Goal: Task Accomplishment & Management: Understand process/instructions

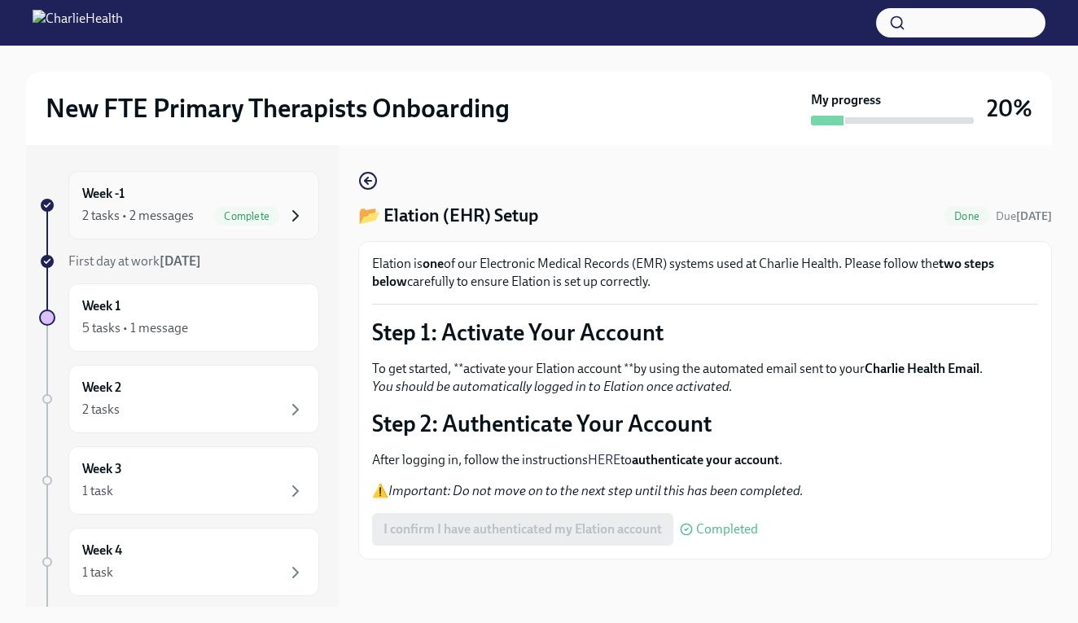
click at [300, 212] on icon "button" at bounding box center [296, 216] width 20 height 20
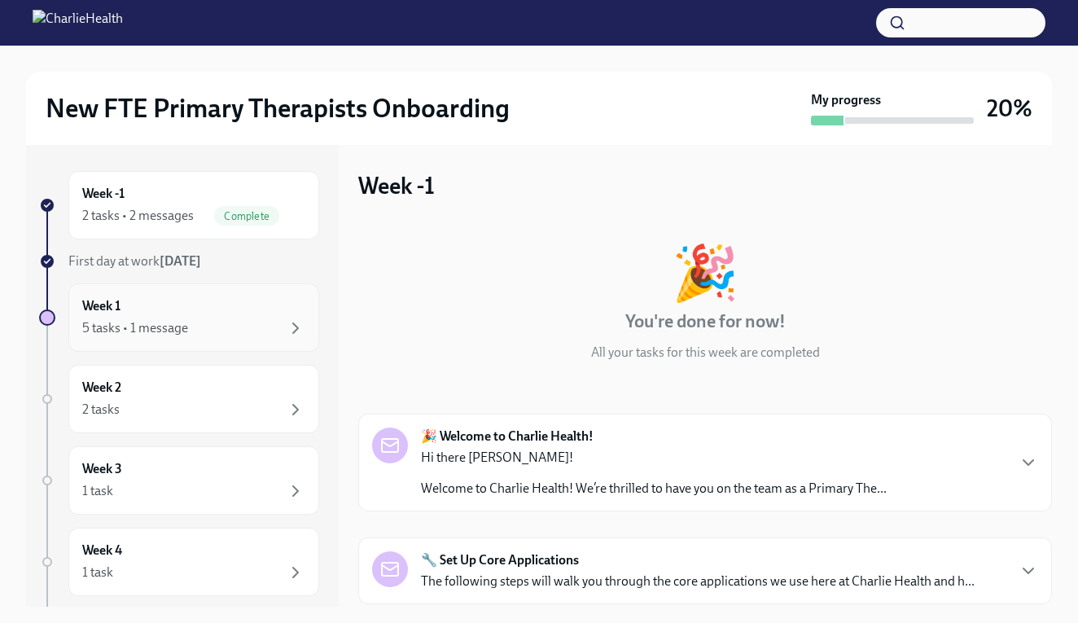
click at [231, 319] on div "5 tasks • 1 message" at bounding box center [193, 328] width 223 height 20
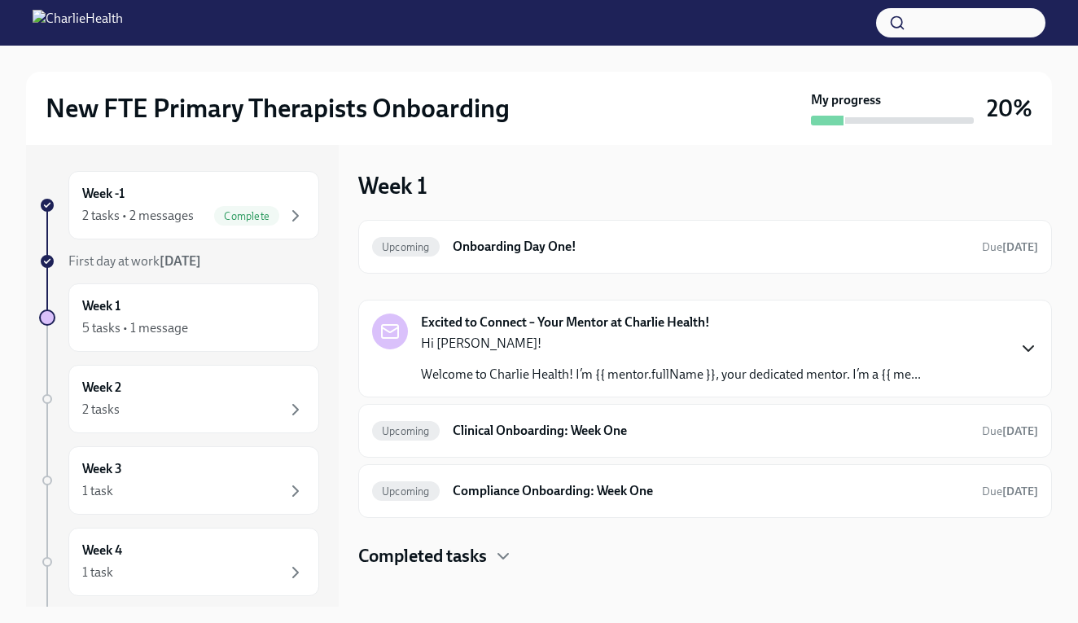
click at [1021, 347] on icon "button" at bounding box center [1029, 349] width 20 height 20
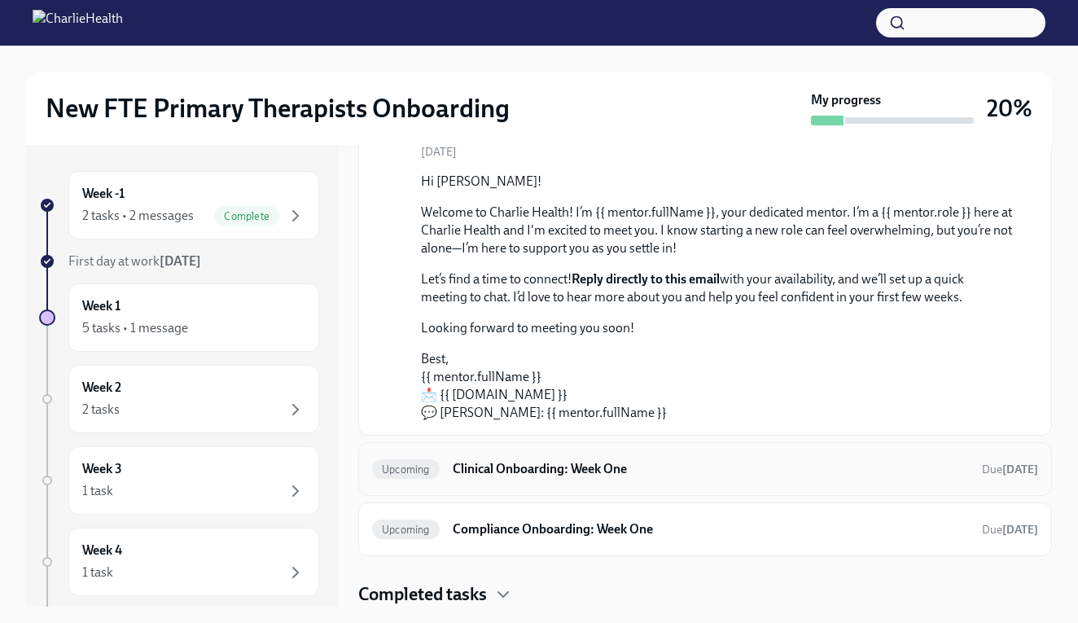
scroll to position [212, 0]
click at [836, 474] on h6 "Clinical Onboarding: Week One" at bounding box center [711, 469] width 516 height 18
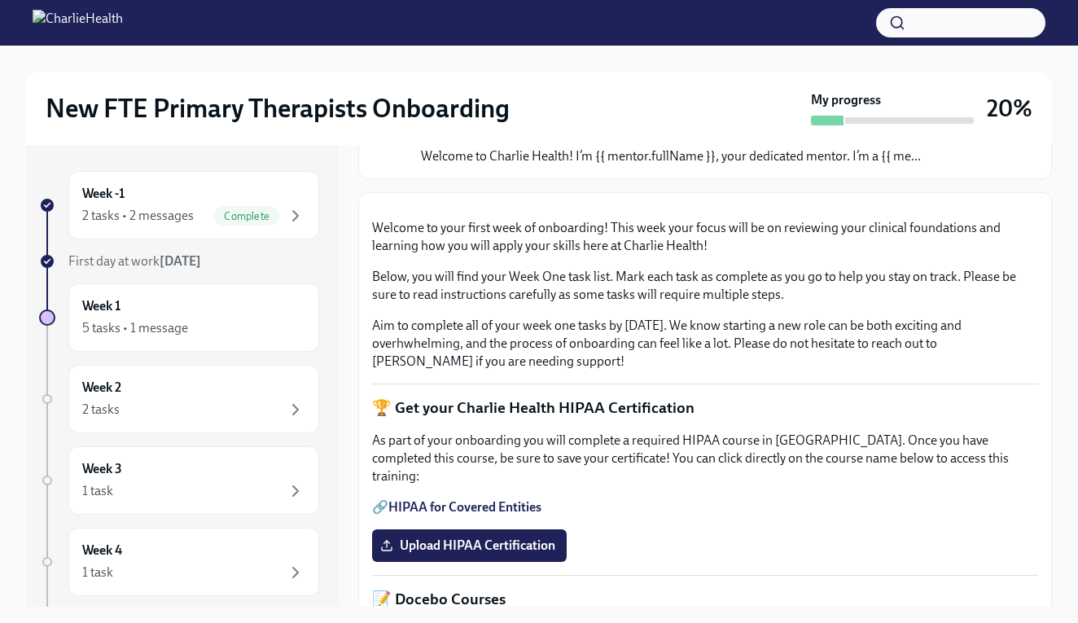
click at [846, 0] on div at bounding box center [539, 23] width 1078 height 46
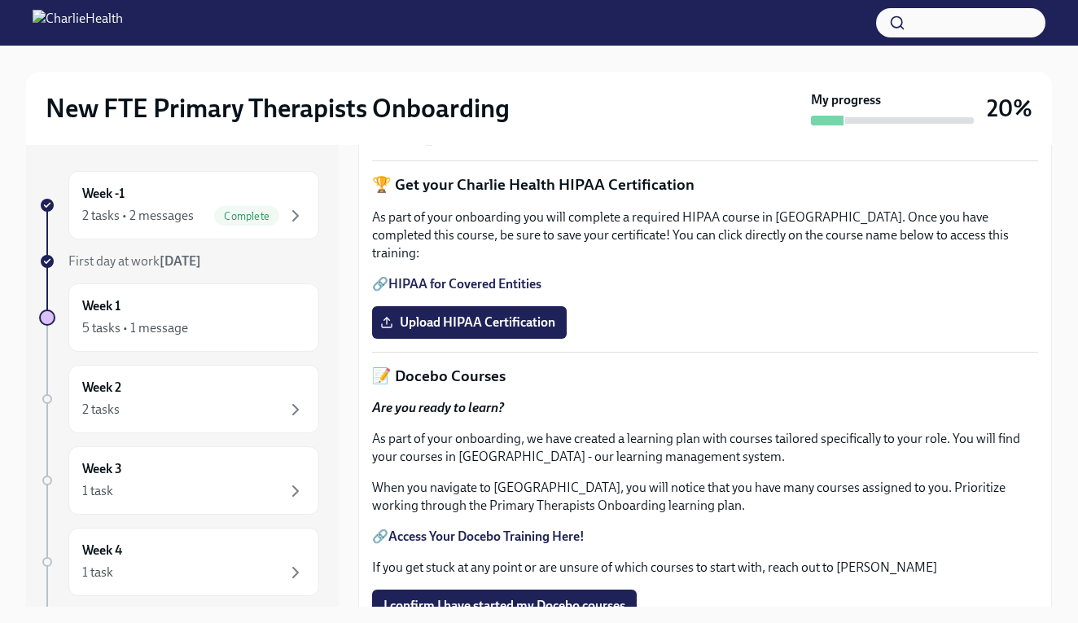
scroll to position [432, 0]
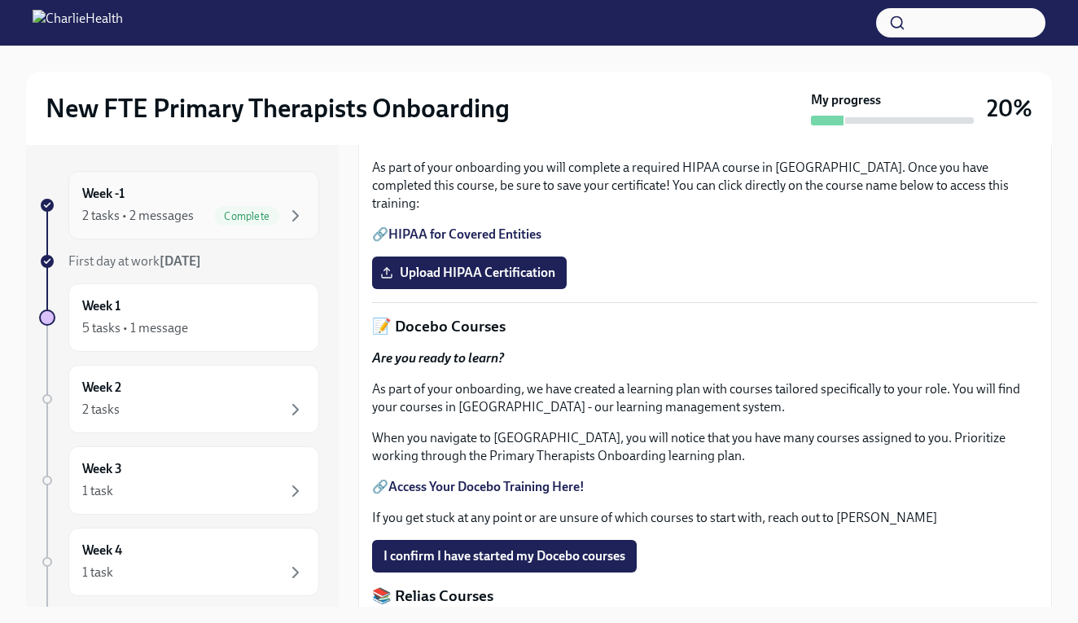
click at [259, 210] on span "Complete" at bounding box center [246, 216] width 65 height 12
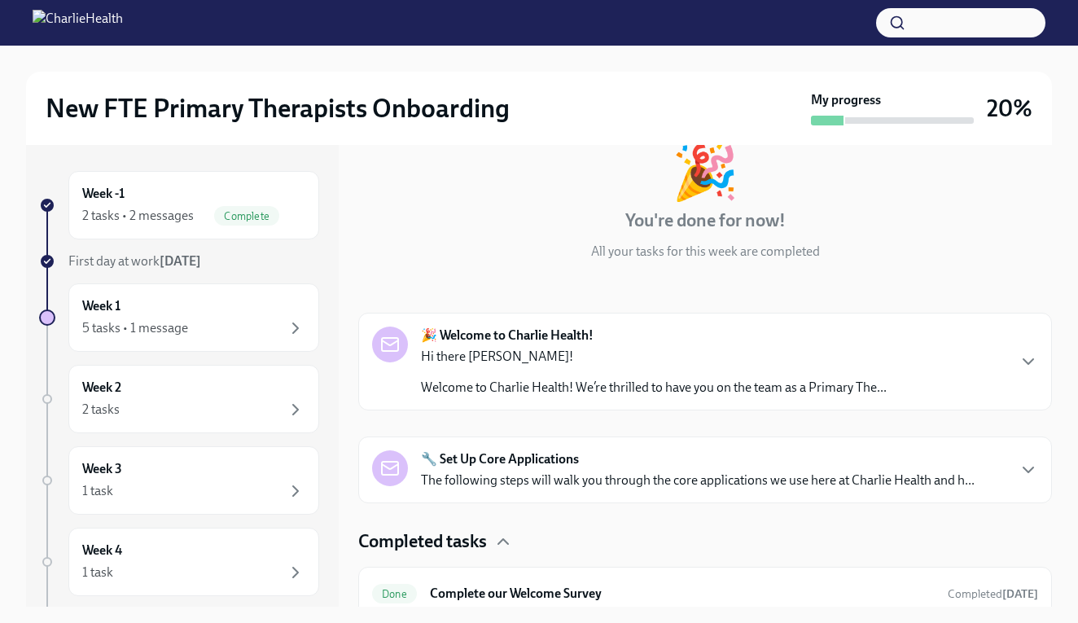
scroll to position [109, 0]
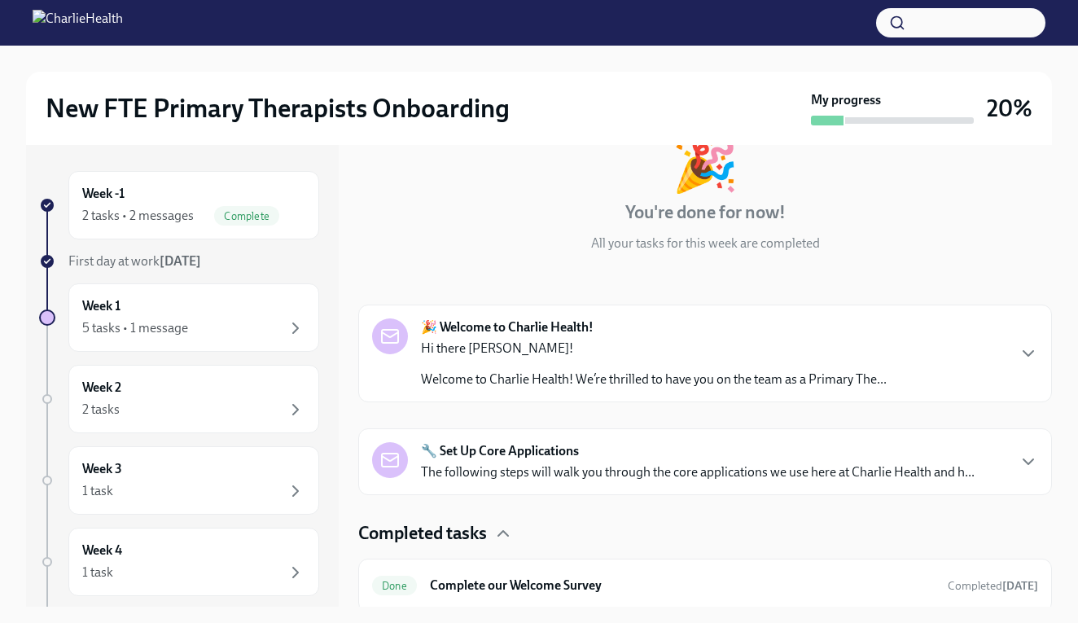
click at [507, 460] on div "🔧 Set Up Core Applications The following steps will walk you through the core a…" at bounding box center [698, 461] width 554 height 39
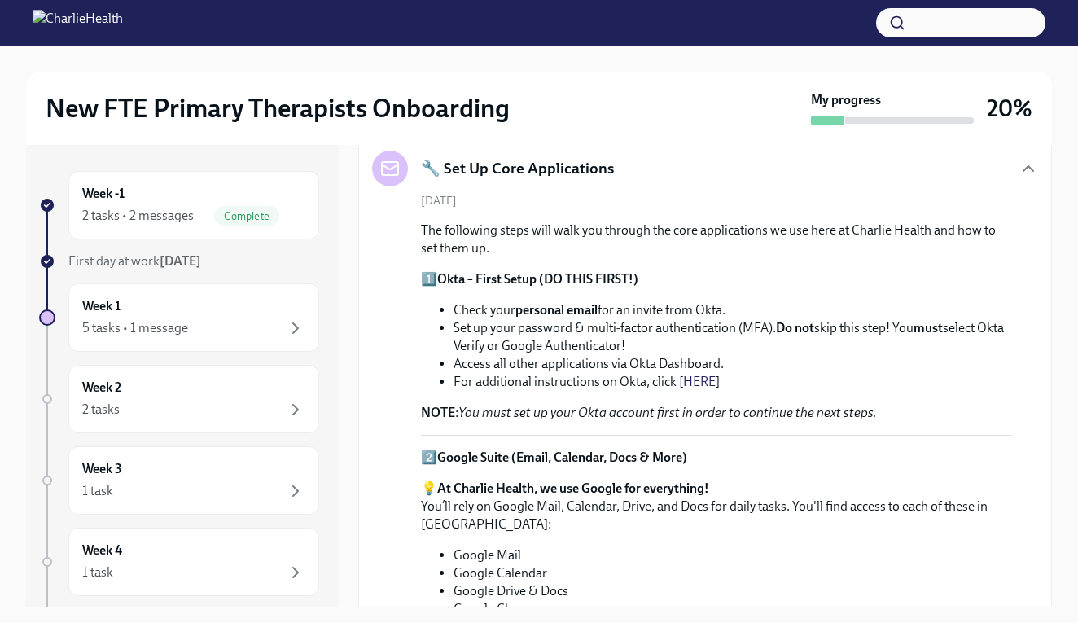
scroll to position [424, 0]
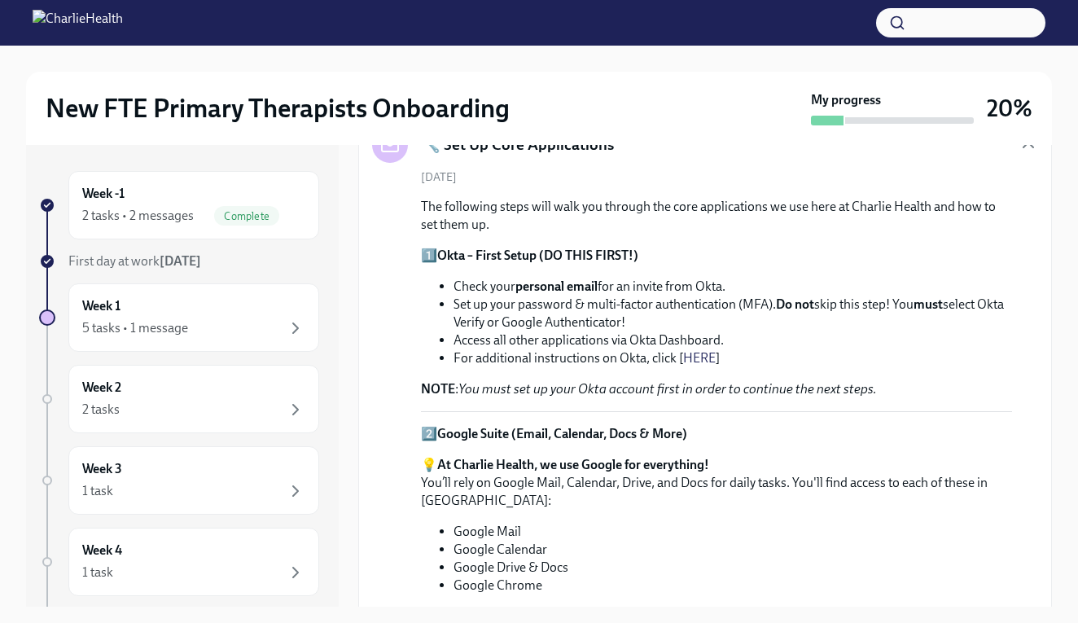
click at [553, 336] on li "Access all other applications via Okta Dashboard." at bounding box center [732, 340] width 559 height 18
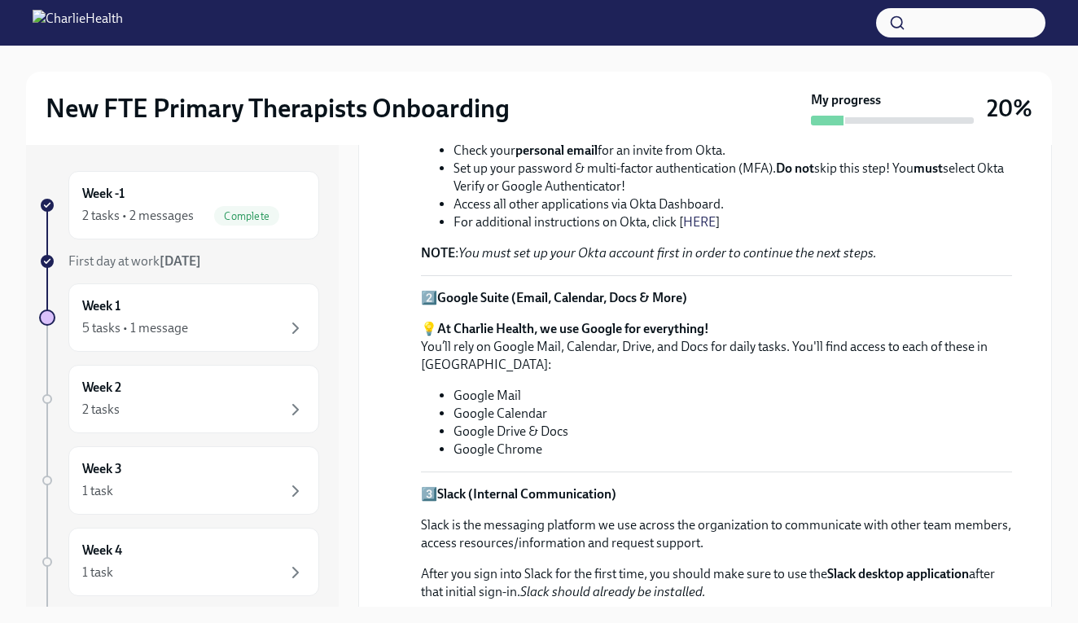
scroll to position [554, 0]
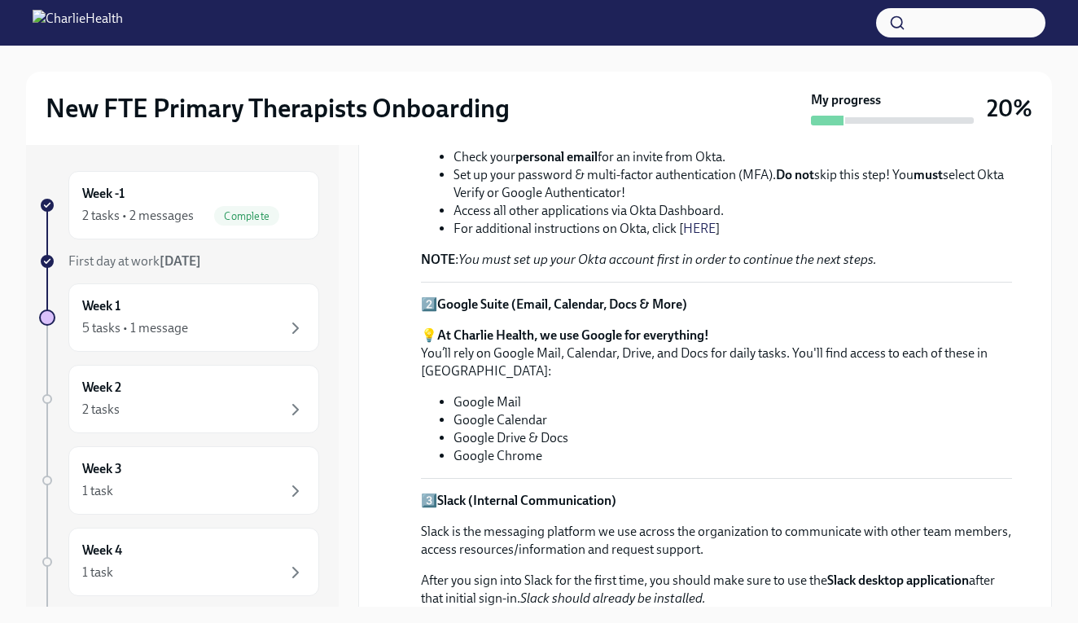
click at [686, 227] on link "HERE" at bounding box center [699, 228] width 33 height 15
click at [187, 214] on div "2 tasks • 2 messages" at bounding box center [138, 216] width 112 height 18
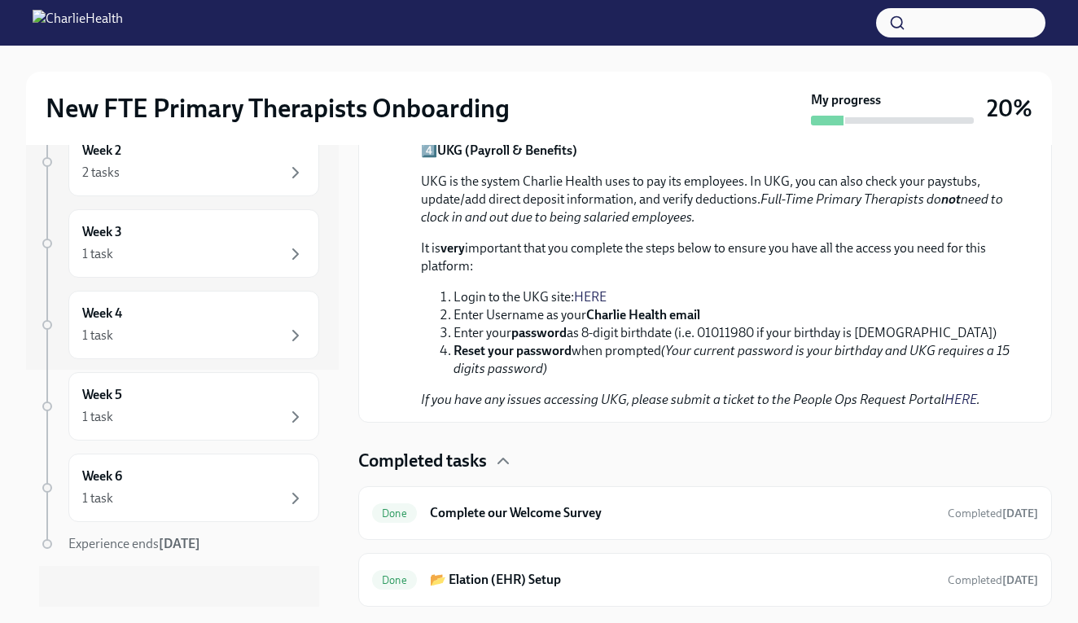
scroll to position [1251, 0]
click at [397, 582] on span "Done" at bounding box center [394, 580] width 45 height 12
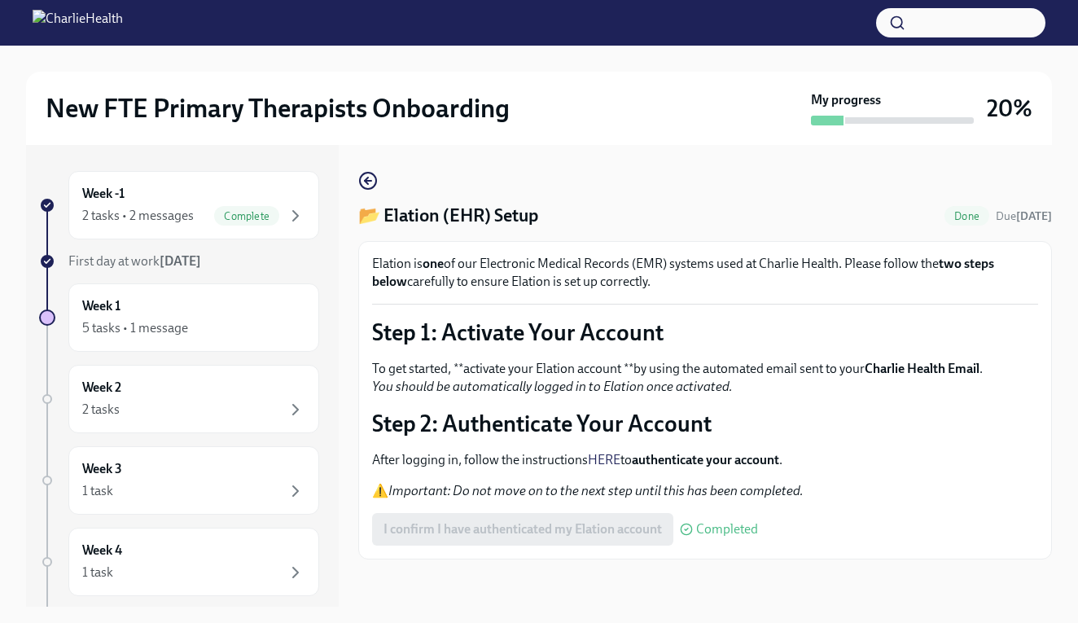
click at [637, 463] on p "After logging in, follow the instructions HERE to authenticate your account ." at bounding box center [705, 460] width 666 height 18
click at [611, 462] on link "HERE" at bounding box center [604, 459] width 33 height 15
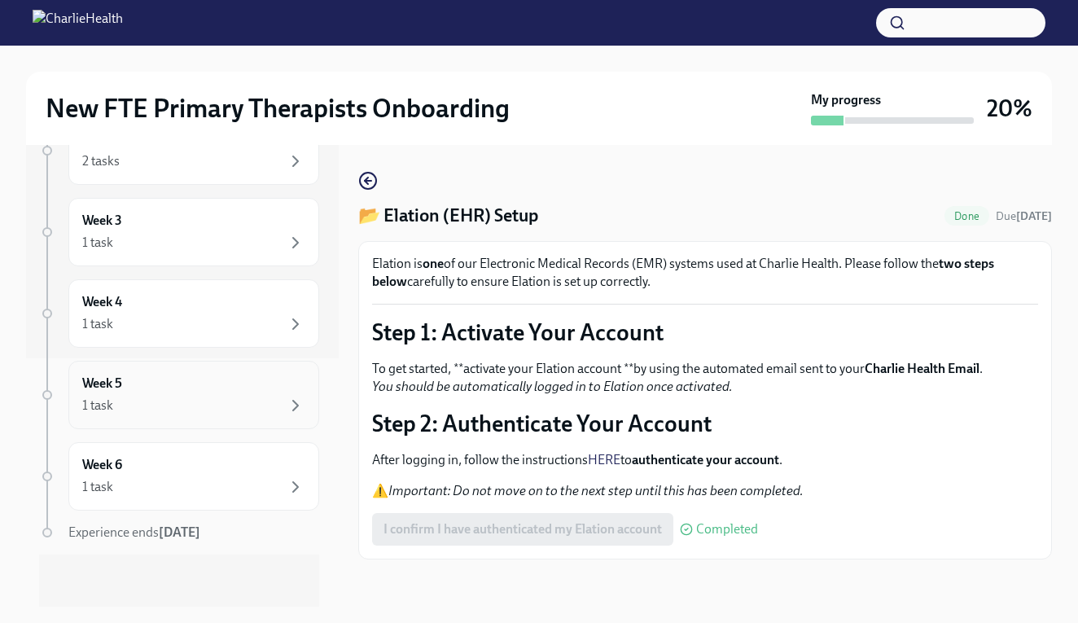
scroll to position [248, 0]
click at [457, 528] on div "I confirm I have authenticated my Elation account Completed" at bounding box center [565, 529] width 386 height 33
click at [692, 536] on icon at bounding box center [686, 529] width 13 height 13
click at [698, 526] on span "Completed" at bounding box center [727, 529] width 62 height 13
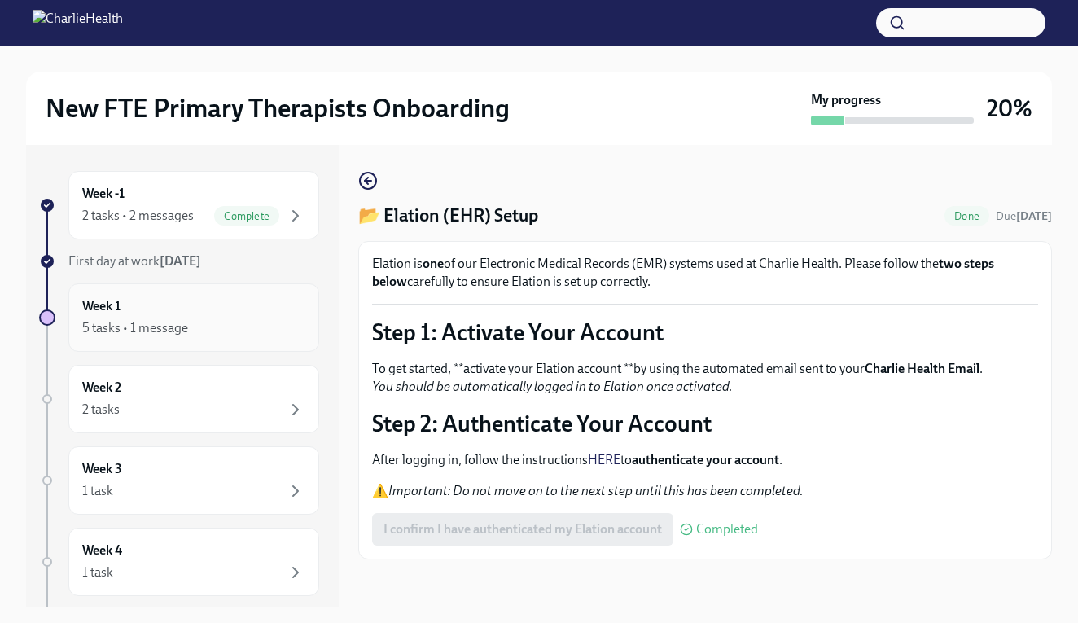
scroll to position [0, 0]
click at [271, 210] on span "Complete" at bounding box center [246, 216] width 65 height 12
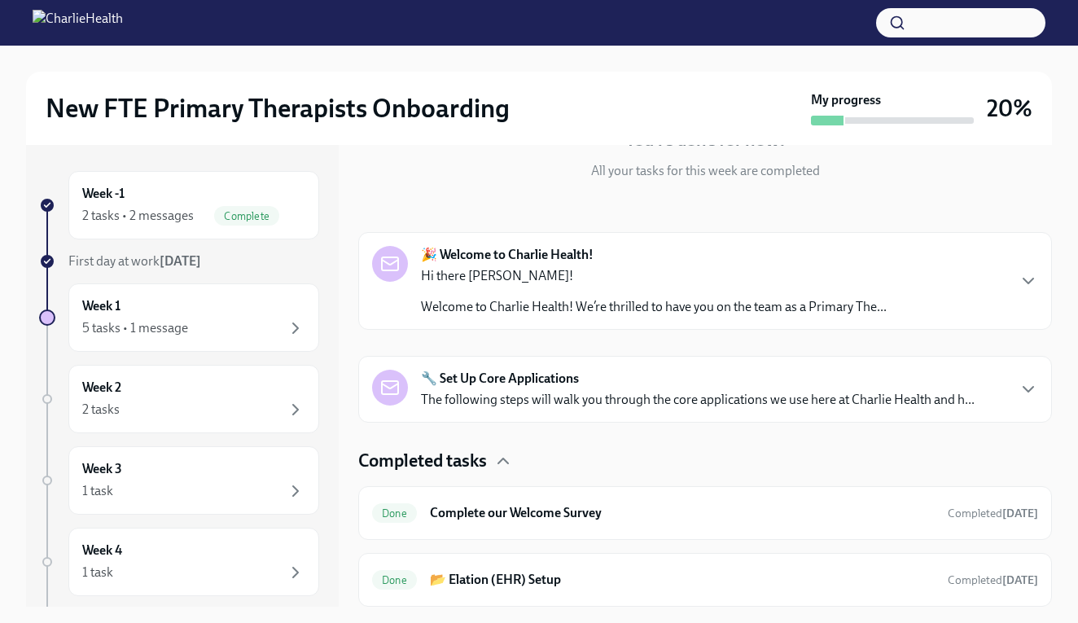
scroll to position [182, 0]
click at [425, 515] on div "Done Complete our Welcome Survey Completed [DATE]" at bounding box center [705, 513] width 666 height 26
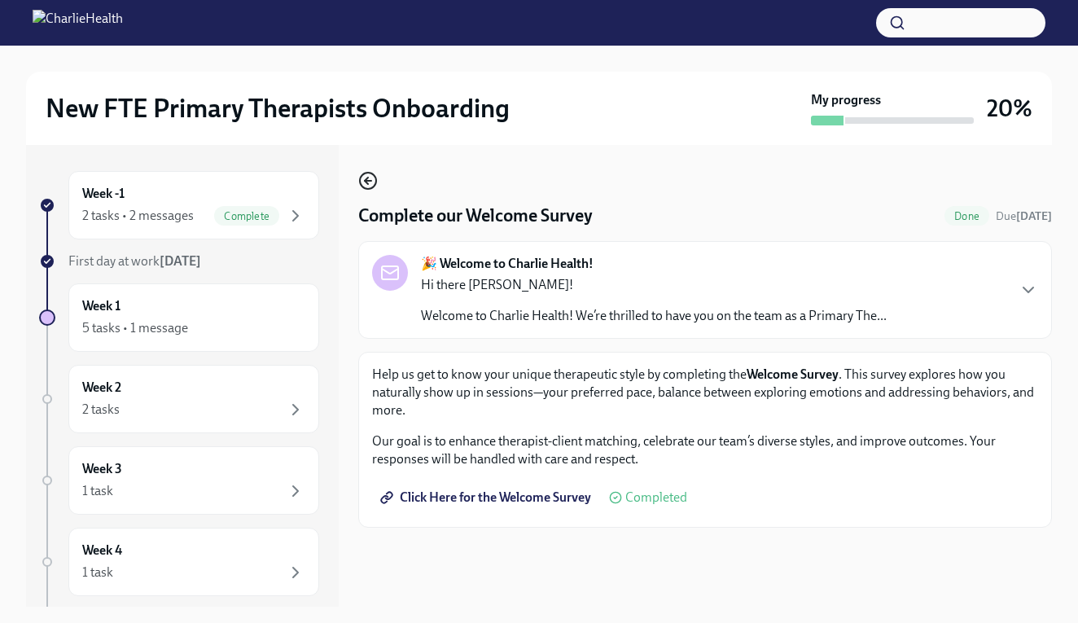
click at [373, 183] on icon "button" at bounding box center [368, 181] width 20 height 20
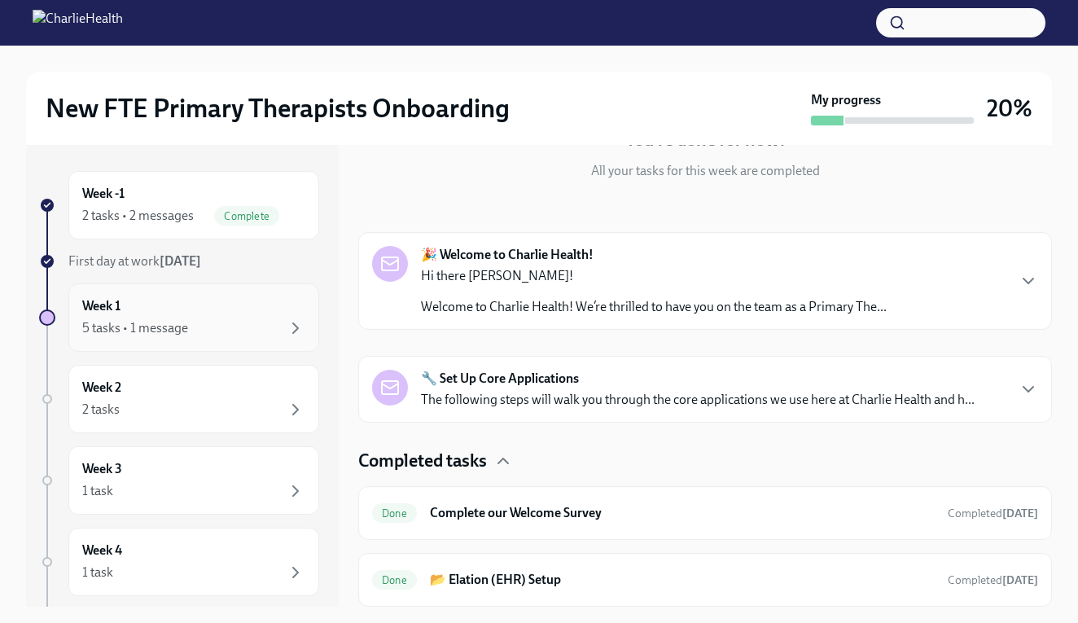
scroll to position [182, 0]
click at [272, 331] on div "5 tasks • 1 message" at bounding box center [193, 328] width 223 height 20
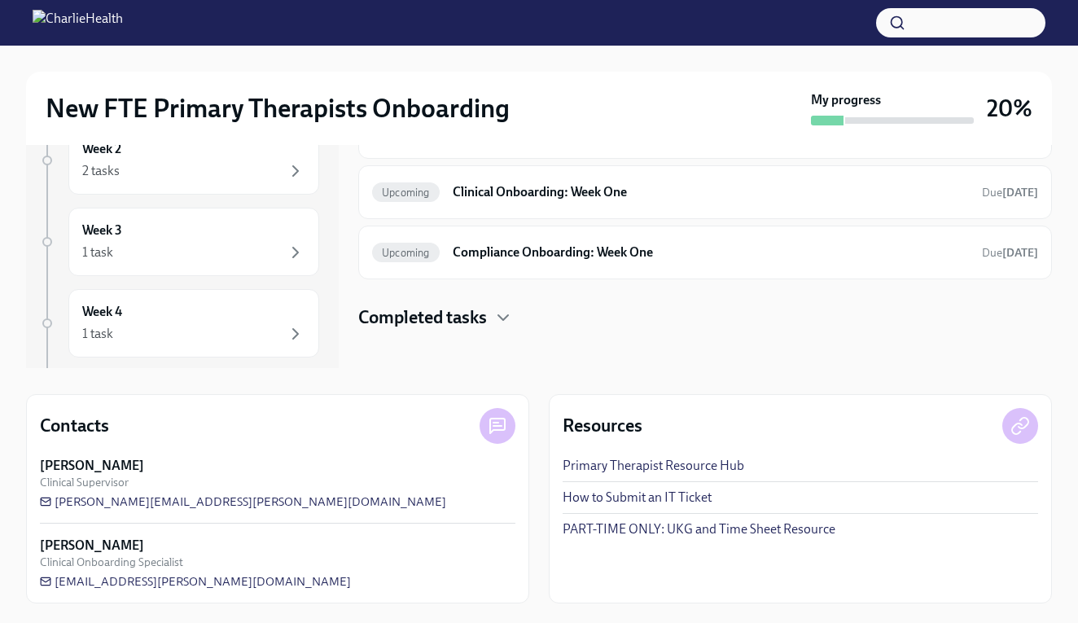
scroll to position [239, 0]
click at [156, 581] on span "[EMAIL_ADDRESS][PERSON_NAME][DOMAIN_NAME]" at bounding box center [195, 581] width 311 height 16
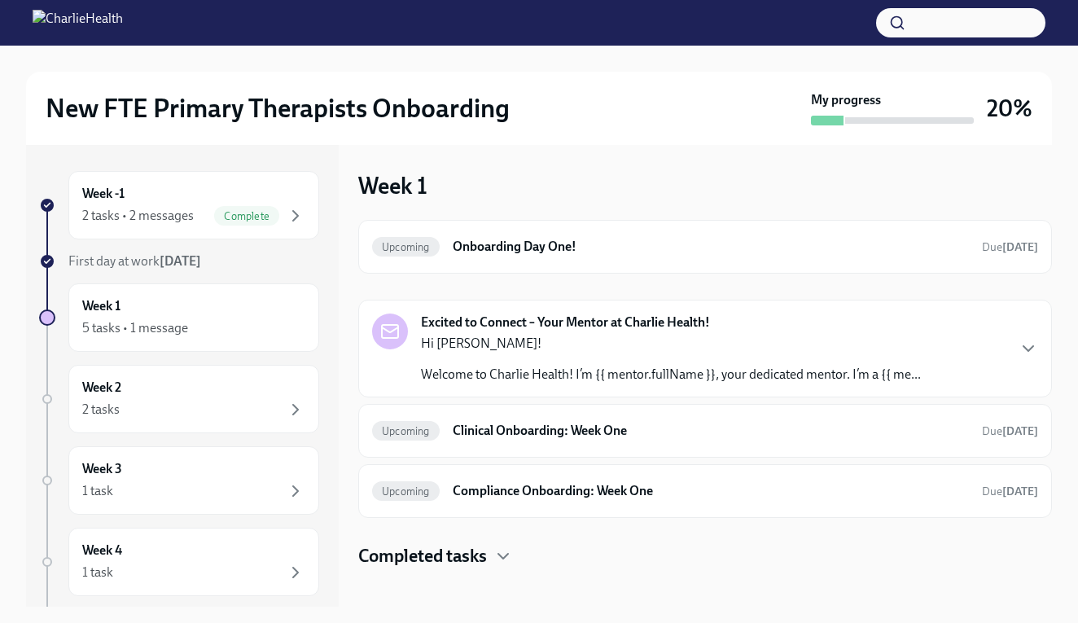
scroll to position [0, 0]
click at [296, 215] on icon "button" at bounding box center [295, 216] width 5 height 10
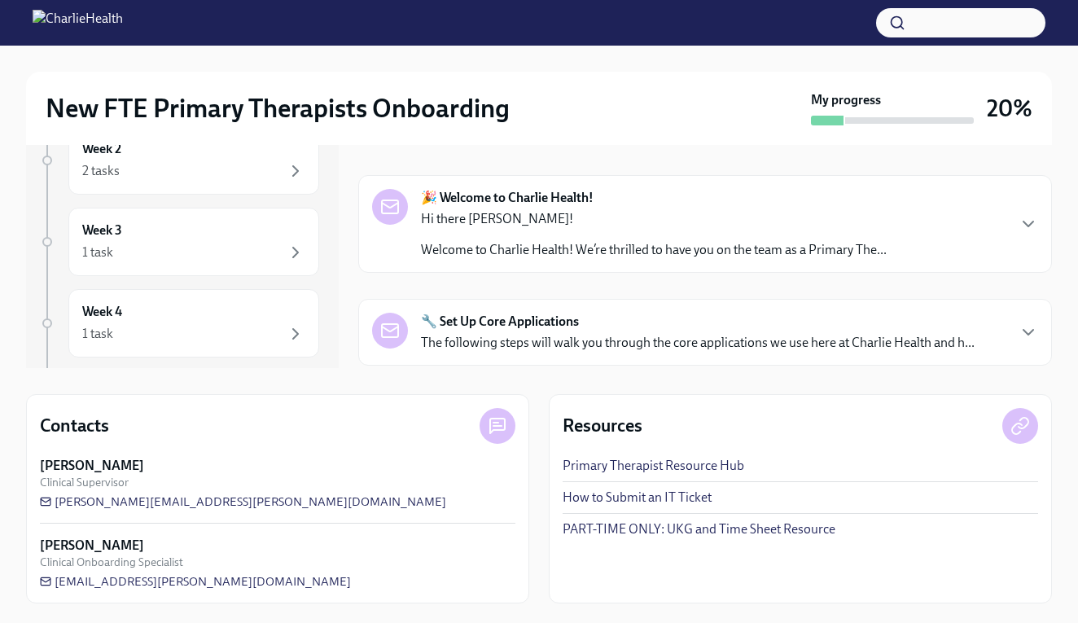
scroll to position [239, 0]
click at [454, 211] on p "Hi there [PERSON_NAME]!" at bounding box center [654, 219] width 466 height 18
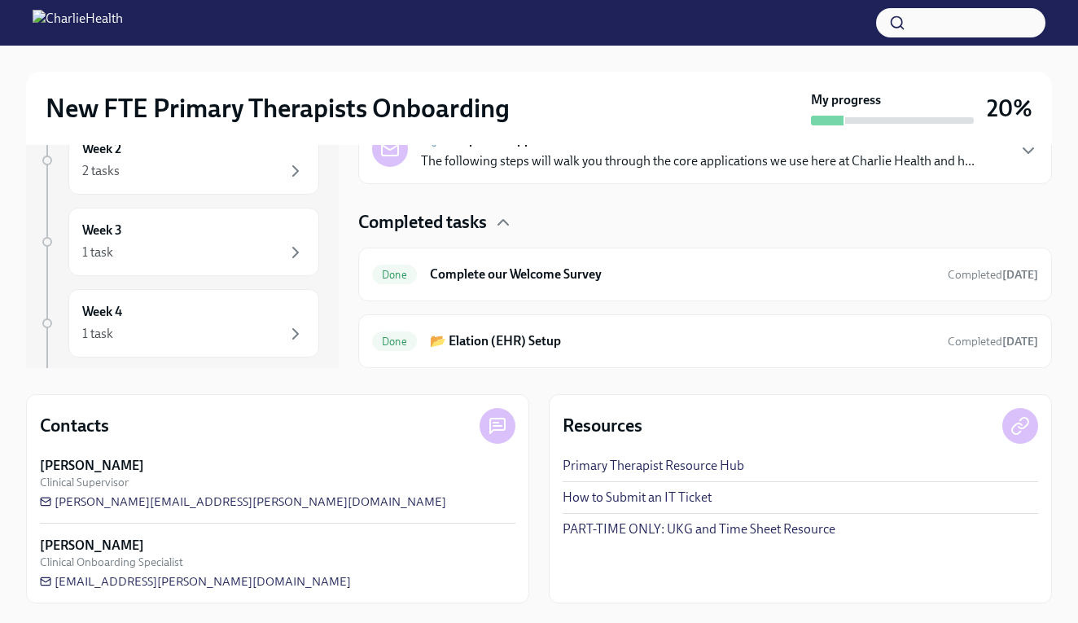
scroll to position [991, 0]
click at [467, 170] on p "The following steps will walk you through the core applications we use here at …" at bounding box center [698, 161] width 554 height 18
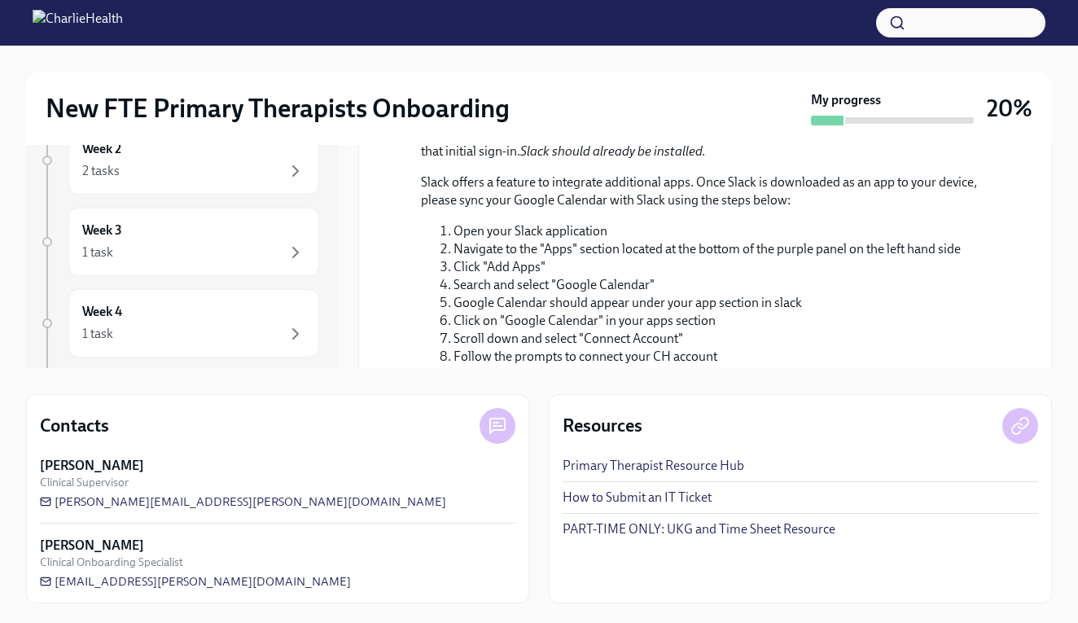
scroll to position [1560, 0]
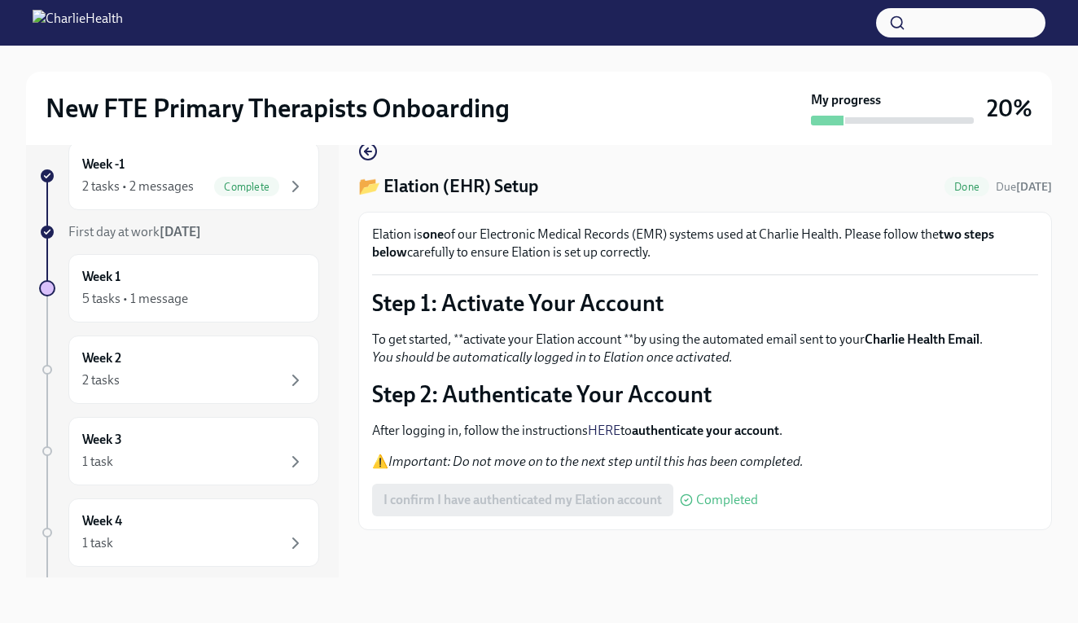
scroll to position [29, 0]
